Goal: Answer question/provide support: Share knowledge or assist other users

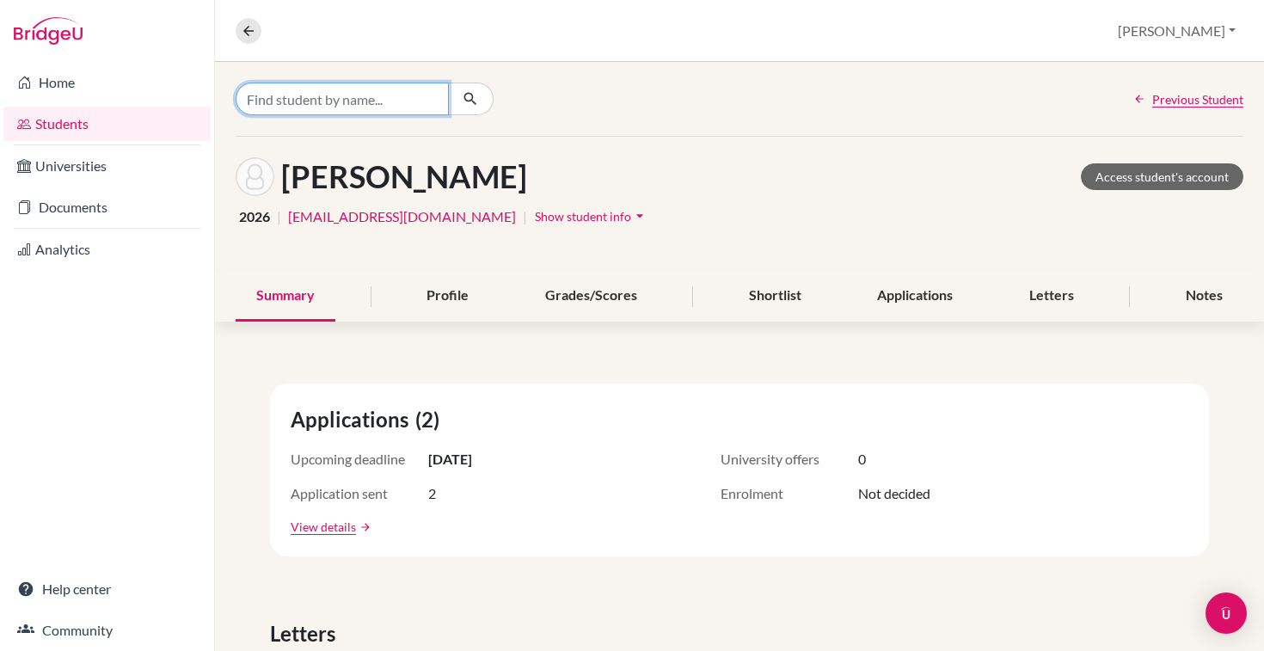
click at [359, 93] on input "Find student by name..." at bounding box center [342, 99] width 213 height 33
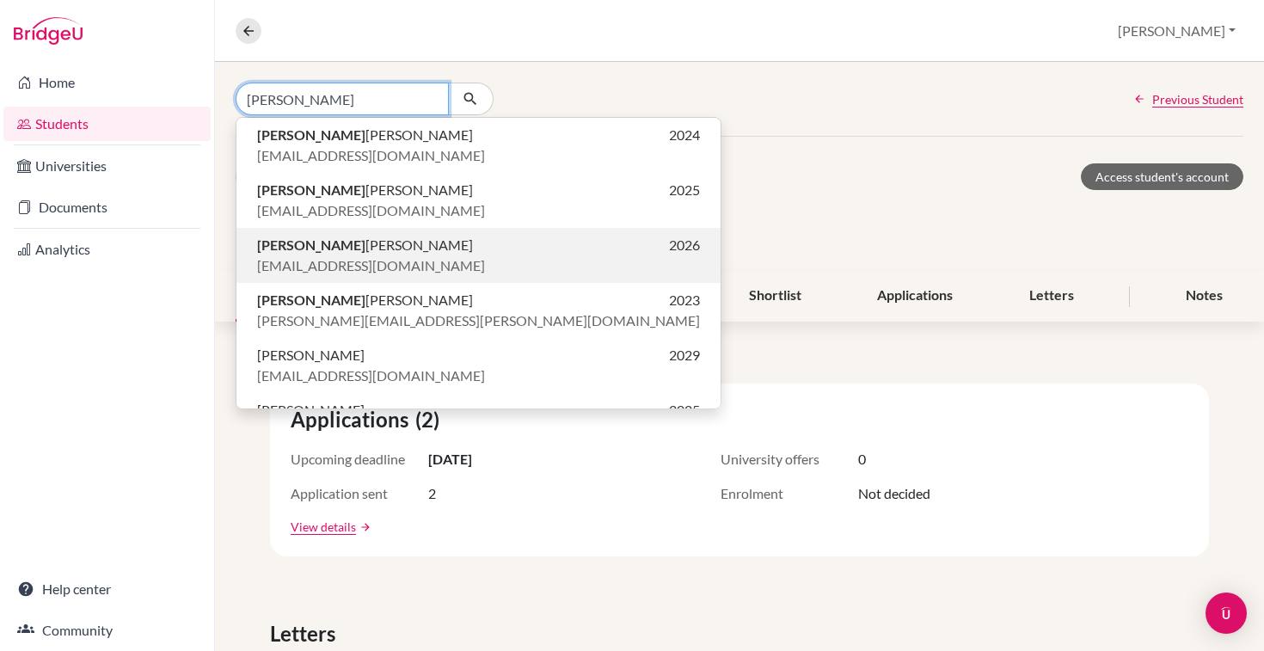
type input "[PERSON_NAME]"
click at [375, 244] on p "[PERSON_NAME] 2026" at bounding box center [478, 245] width 443 height 21
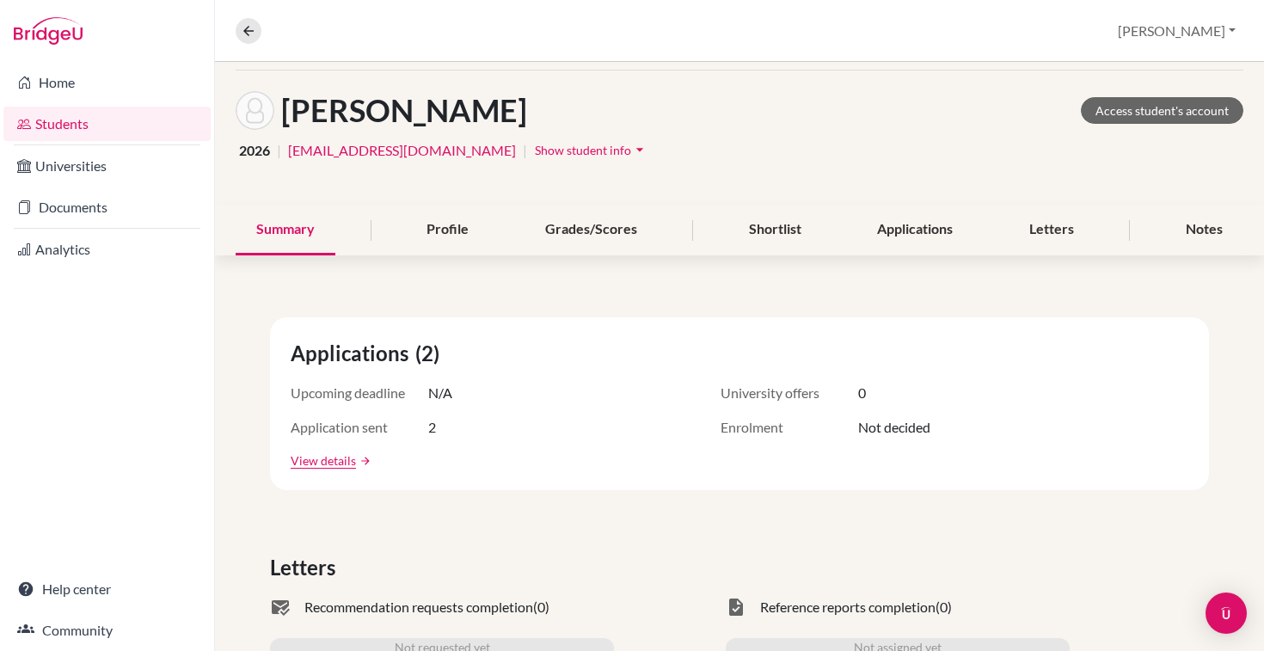
scroll to position [81, 0]
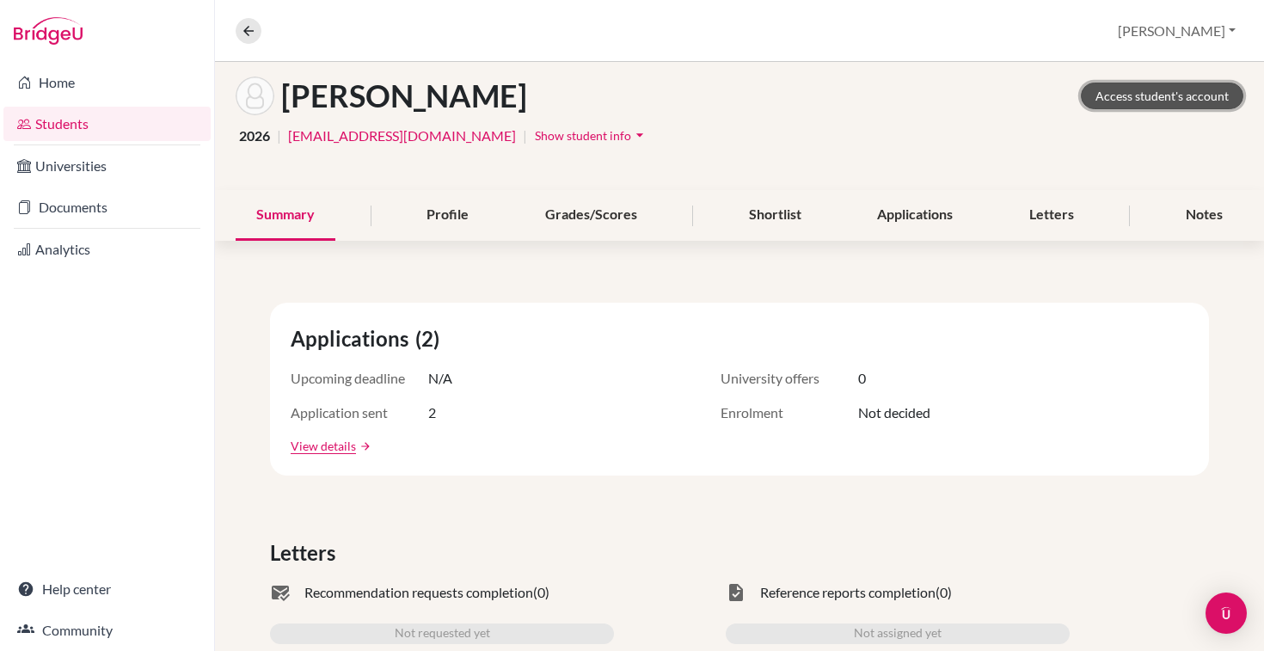
click at [1132, 102] on link "Access student's account" at bounding box center [1162, 96] width 162 height 27
